Goal: Check status: Check status

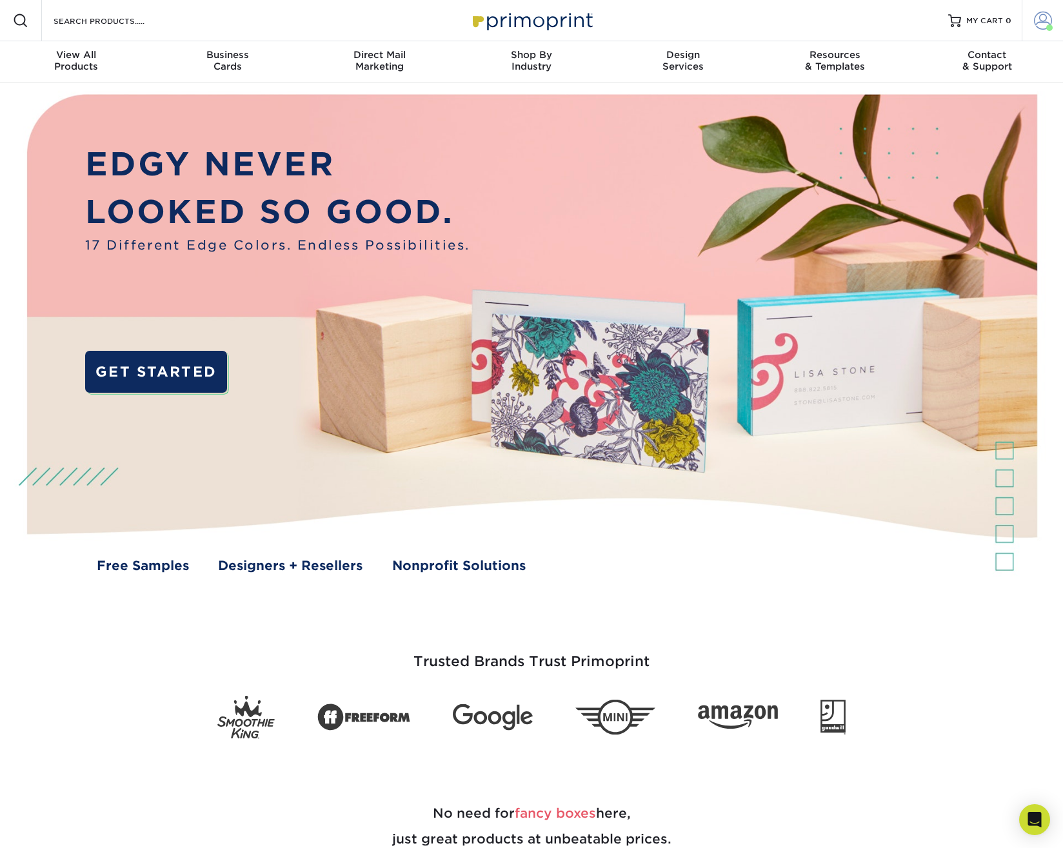
click at [1039, 15] on span at bounding box center [1043, 21] width 18 height 18
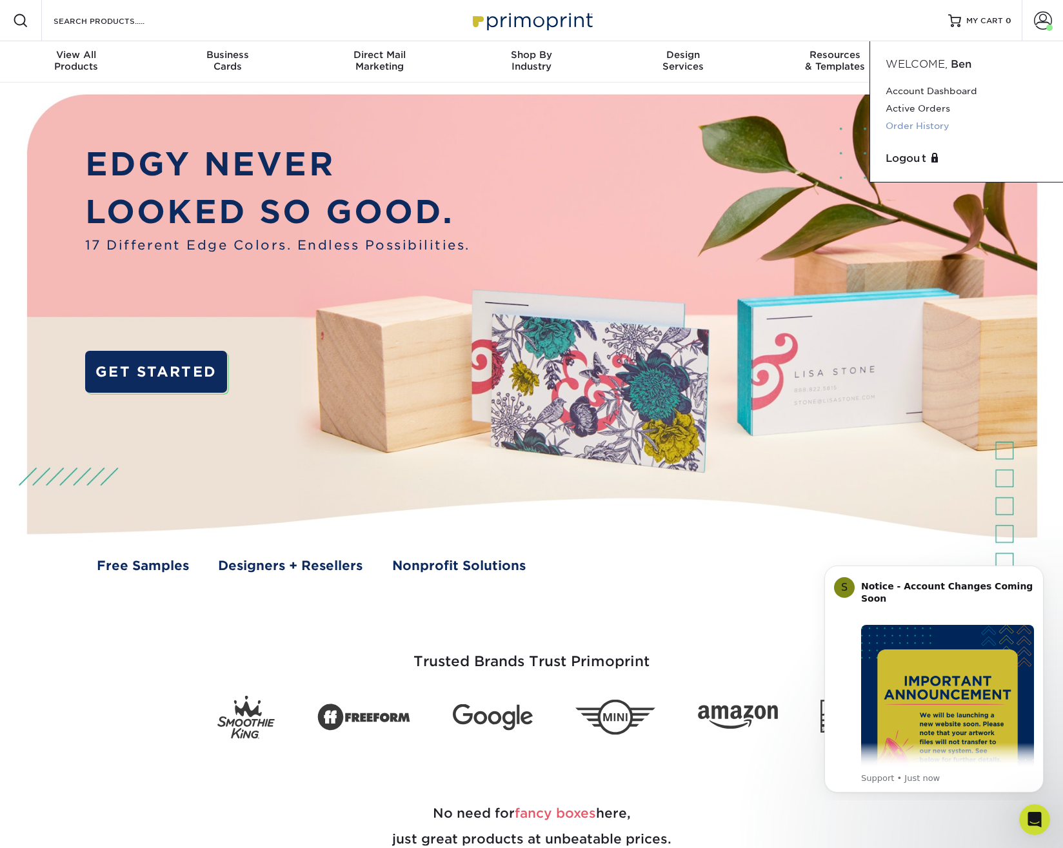
click at [909, 125] on link "Order History" at bounding box center [966, 125] width 162 height 17
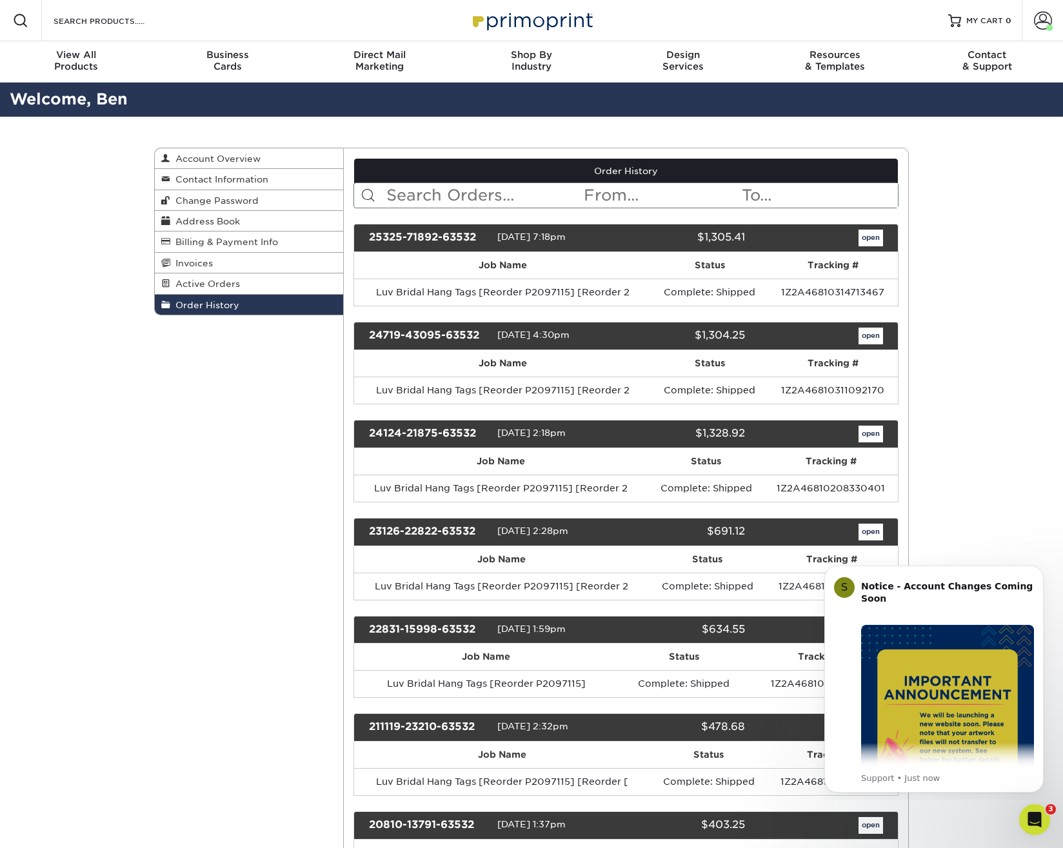
click at [473, 197] on input "text" at bounding box center [484, 195] width 198 height 25
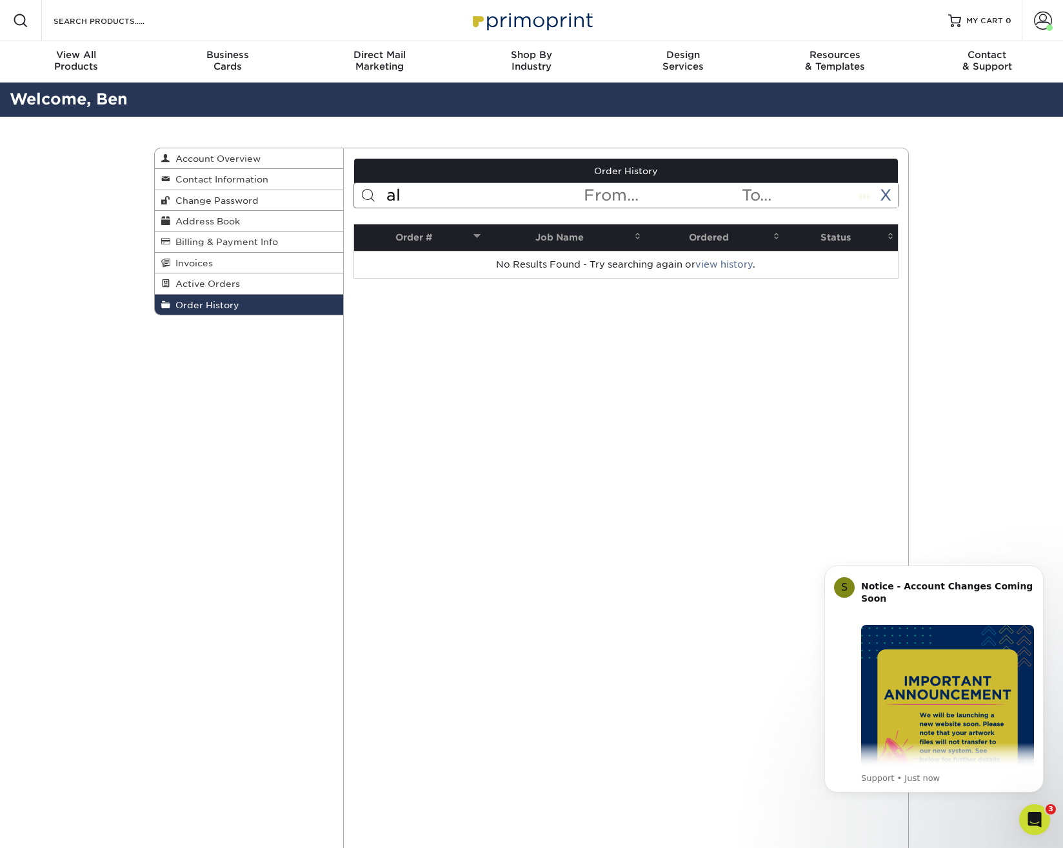
type input "a"
